Goal: Understand site structure: Understand site structure

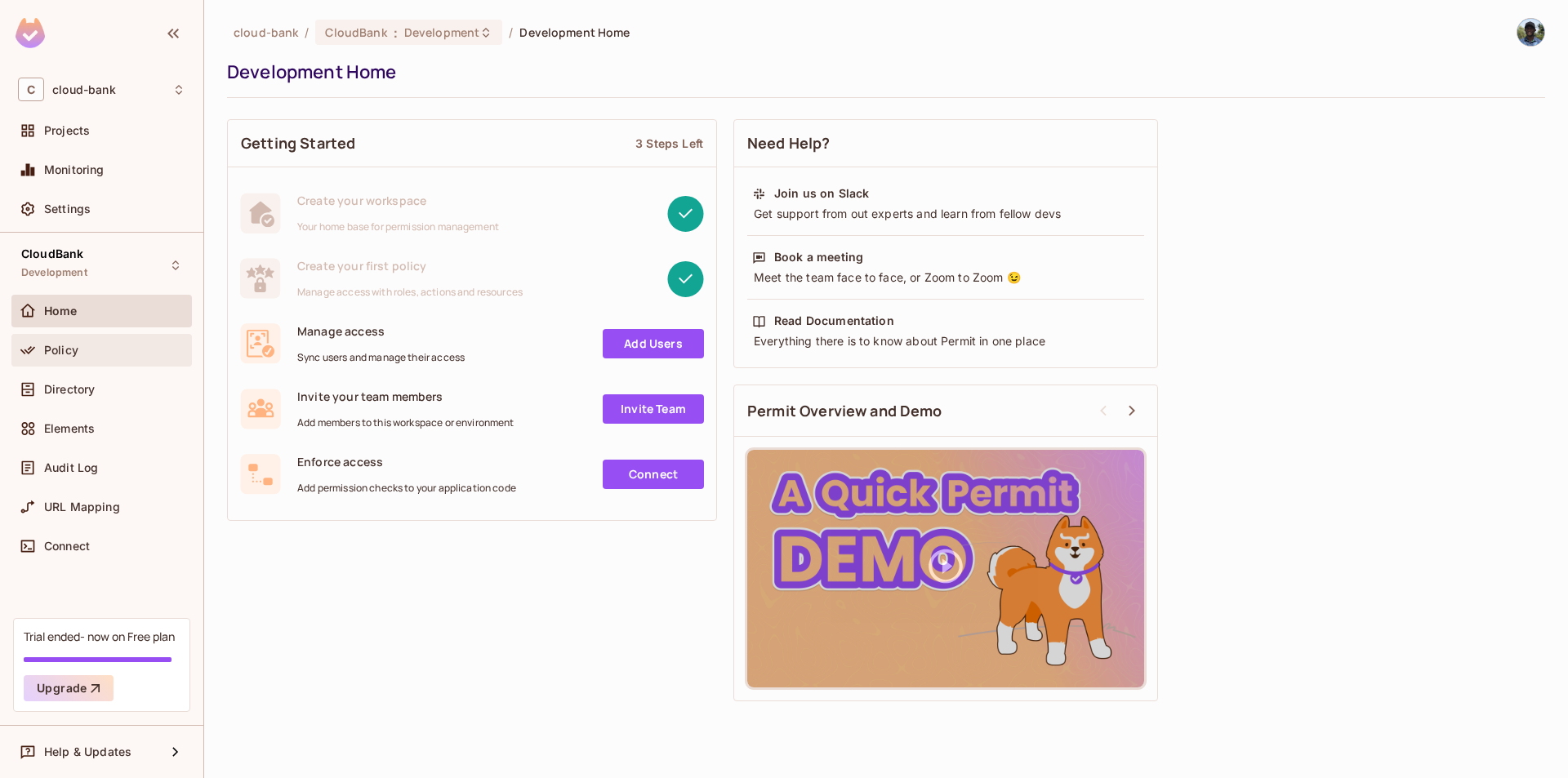
click at [99, 349] on div "Policy" at bounding box center [115, 350] width 141 height 13
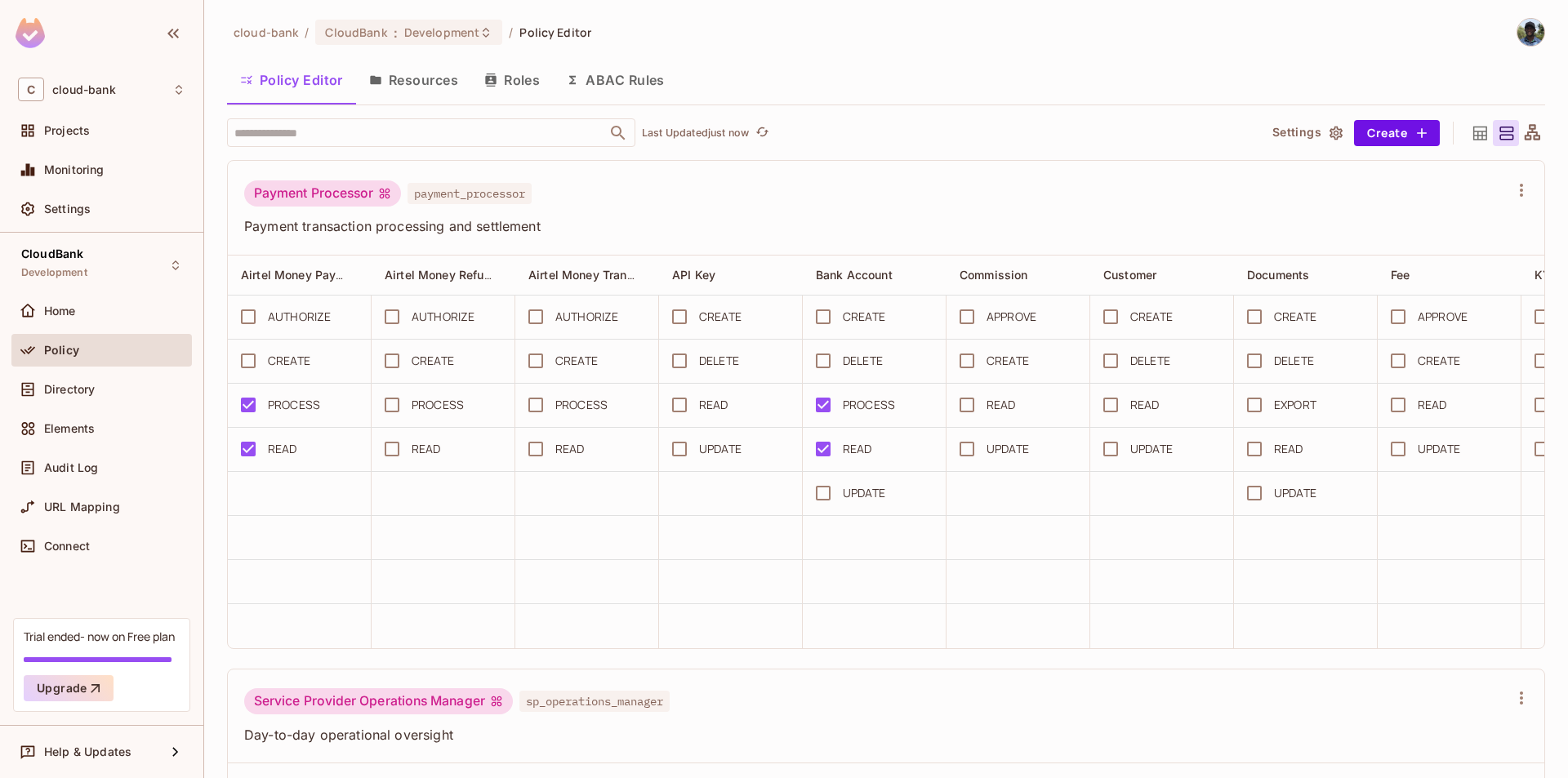
click at [442, 78] on button "Resources" at bounding box center [414, 80] width 116 height 41
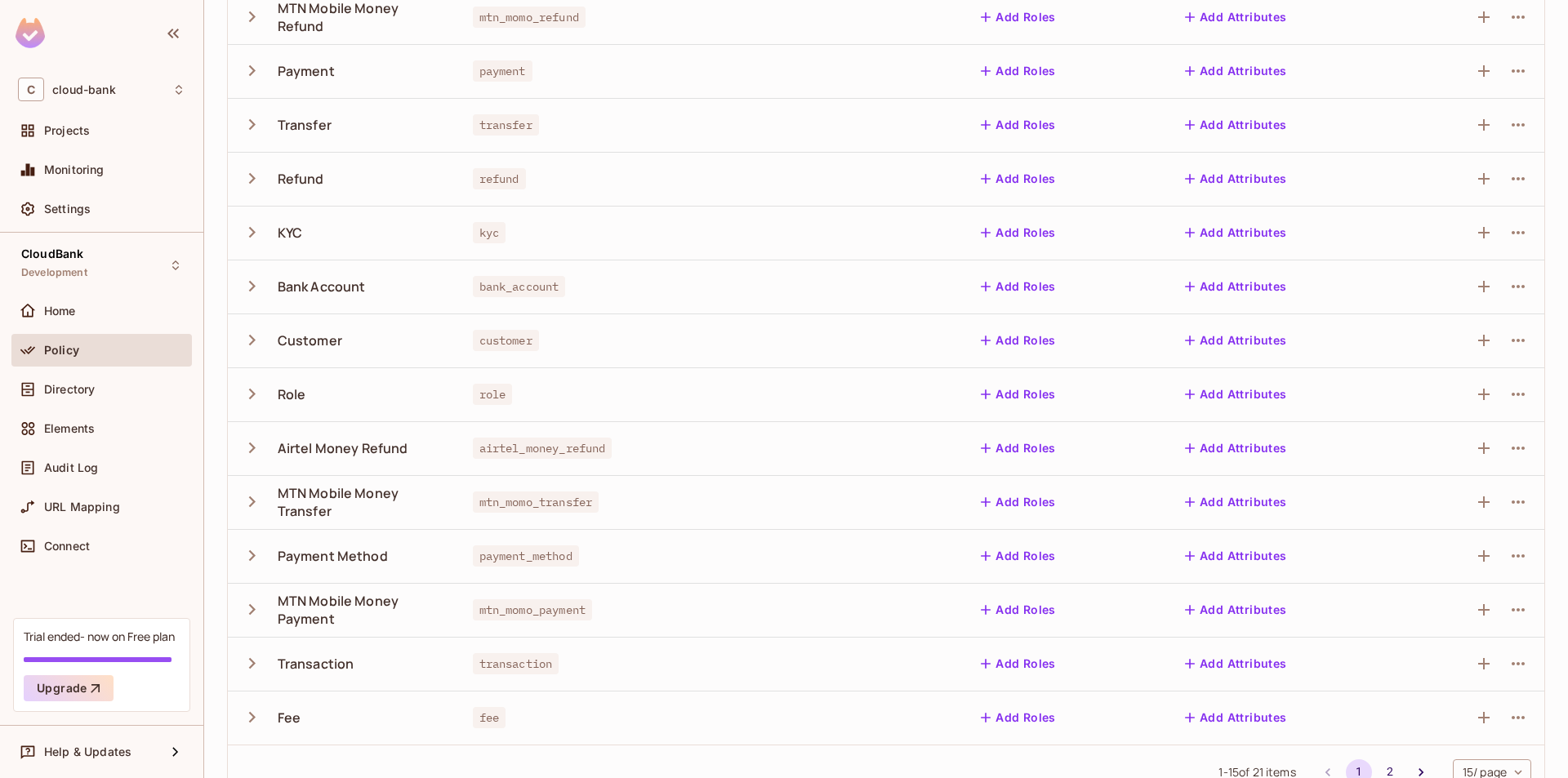
scroll to position [295, 0]
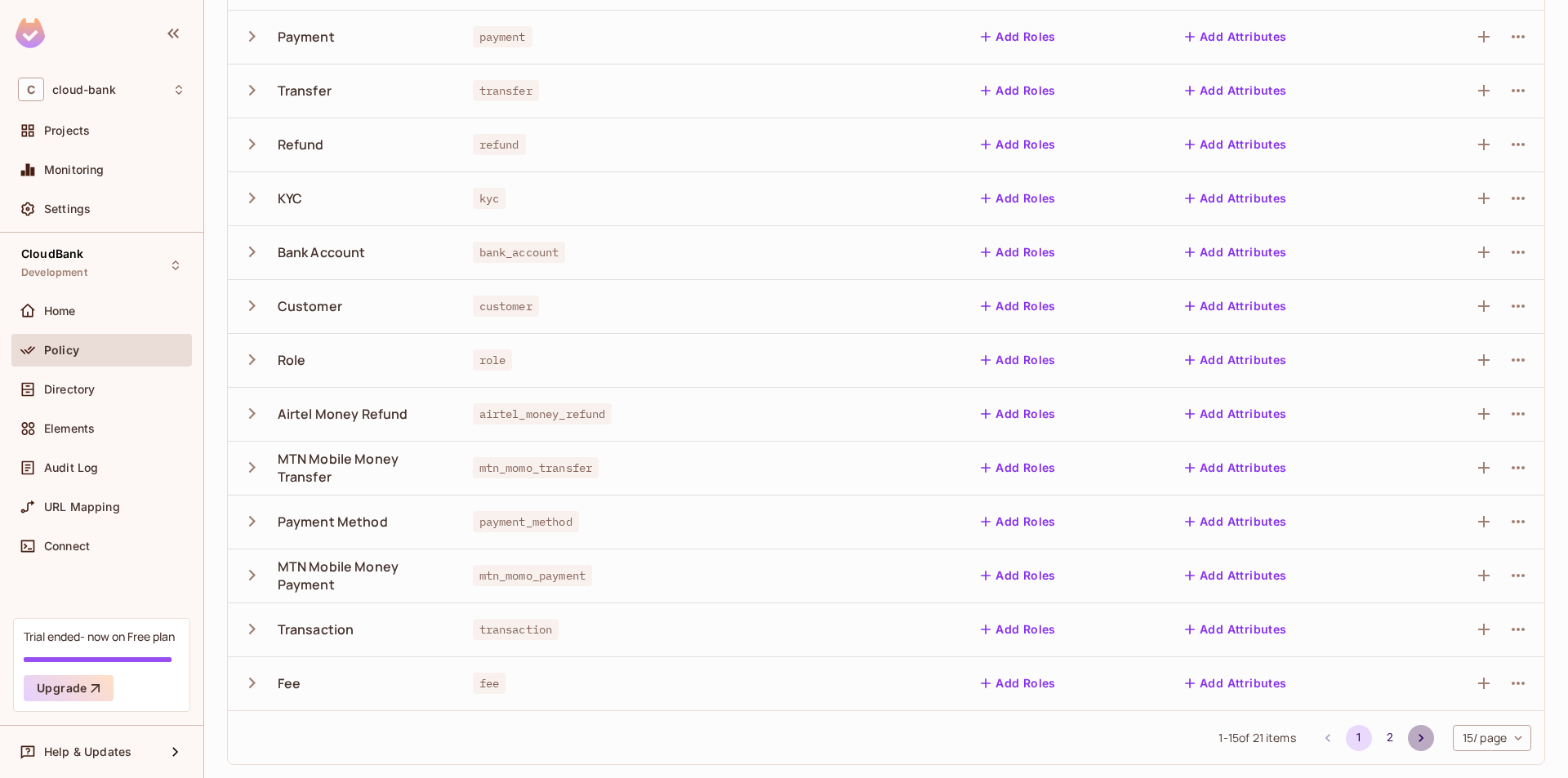
click at [1413, 744] on icon "Go to next page" at bounding box center [1421, 738] width 17 height 17
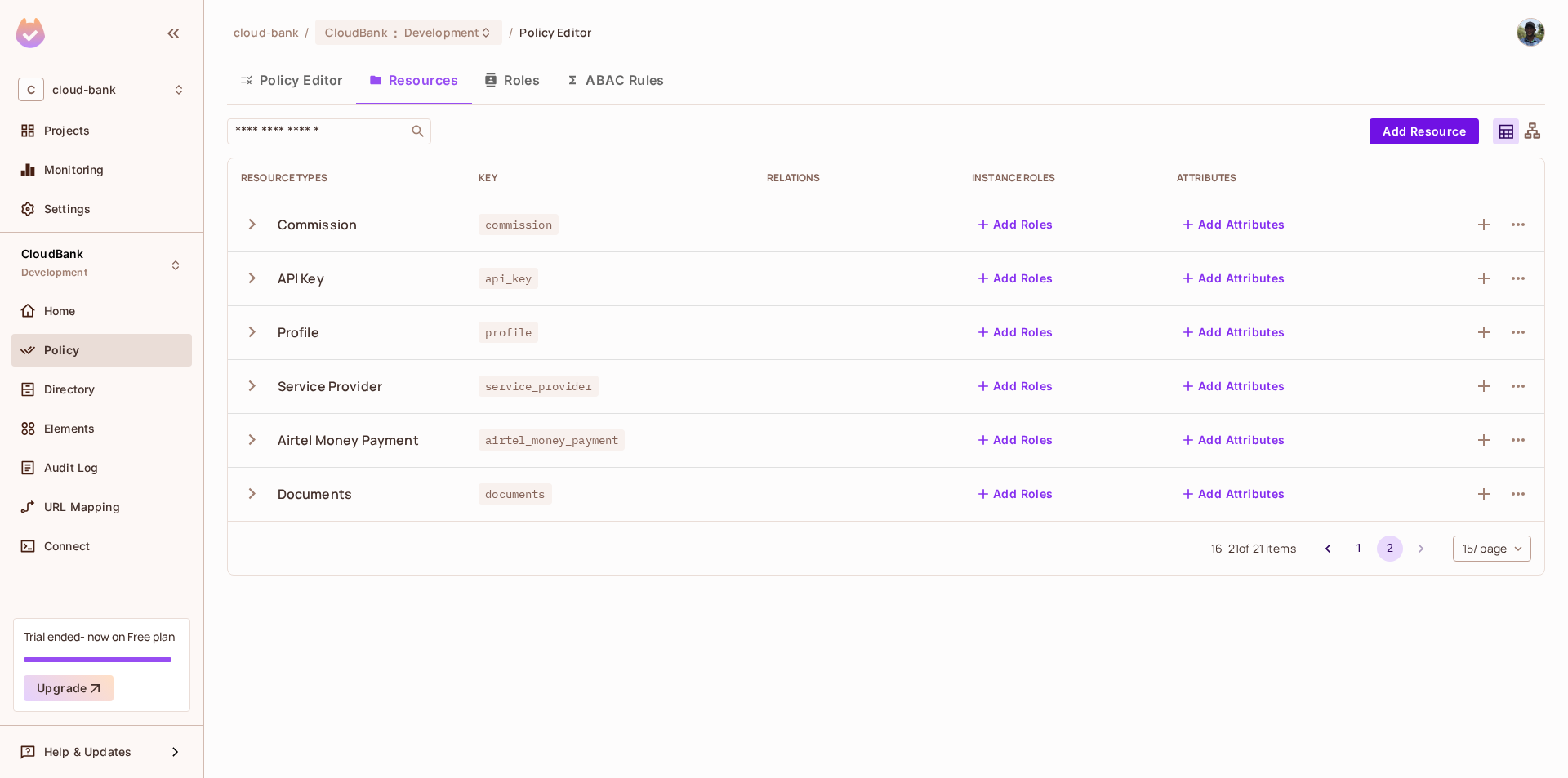
click at [520, 85] on button "Roles" at bounding box center [511, 80] width 82 height 41
